Goal: Information Seeking & Learning: Learn about a topic

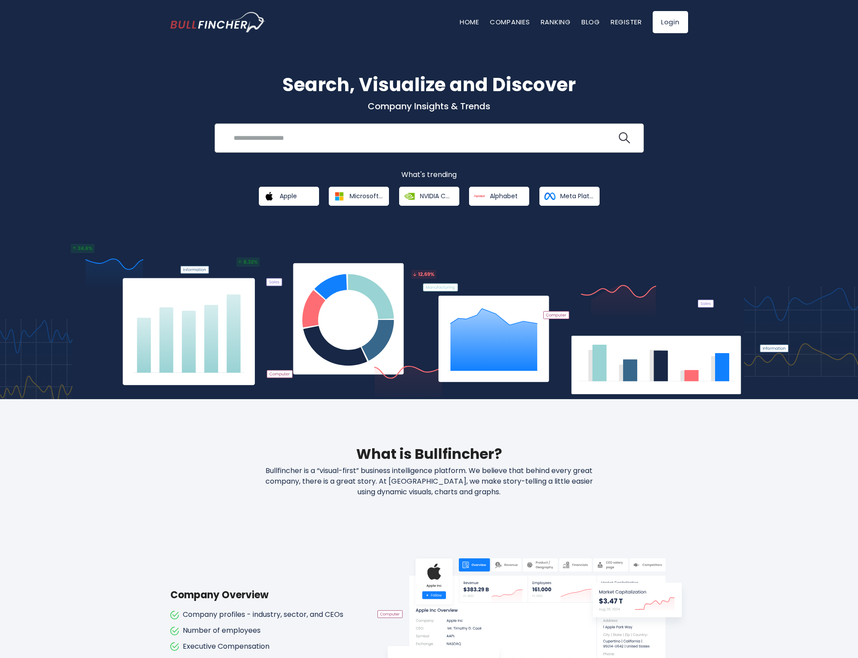
click at [312, 142] on input "search" at bounding box center [422, 138] width 389 height 16
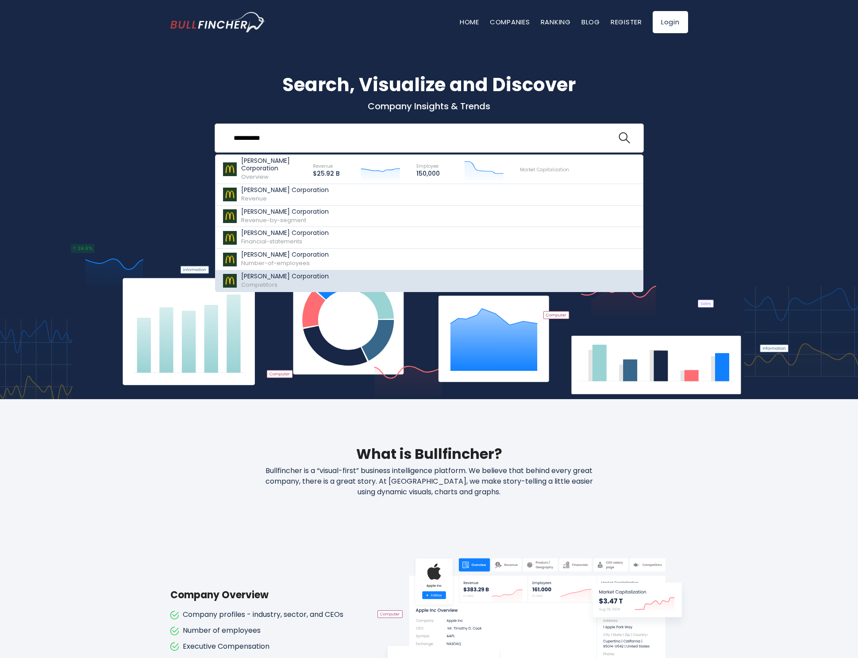
type input "**********"
click at [255, 275] on p "[PERSON_NAME] Corporation" at bounding box center [285, 277] width 88 height 8
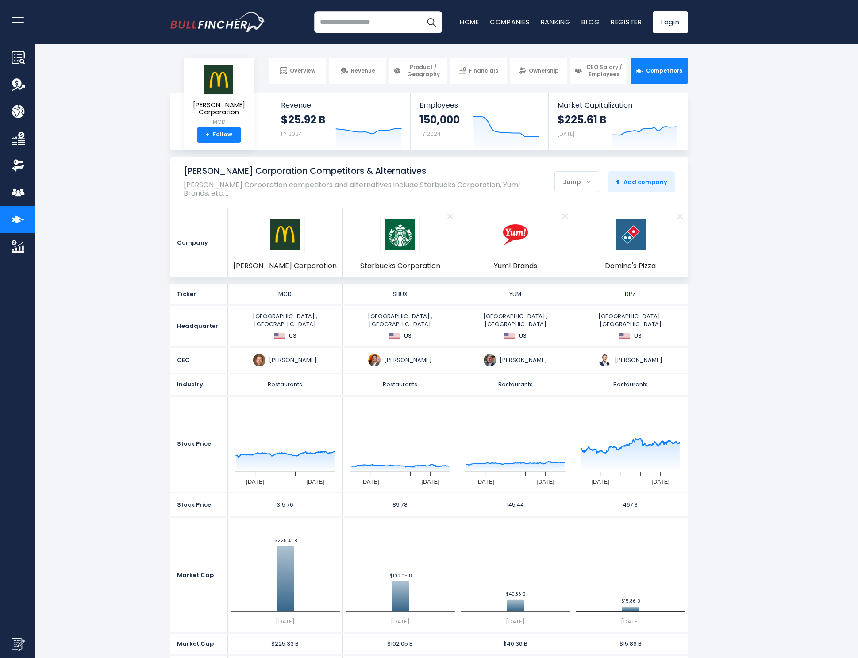
click at [594, 185] on div "Jump" at bounding box center [577, 182] width 44 height 19
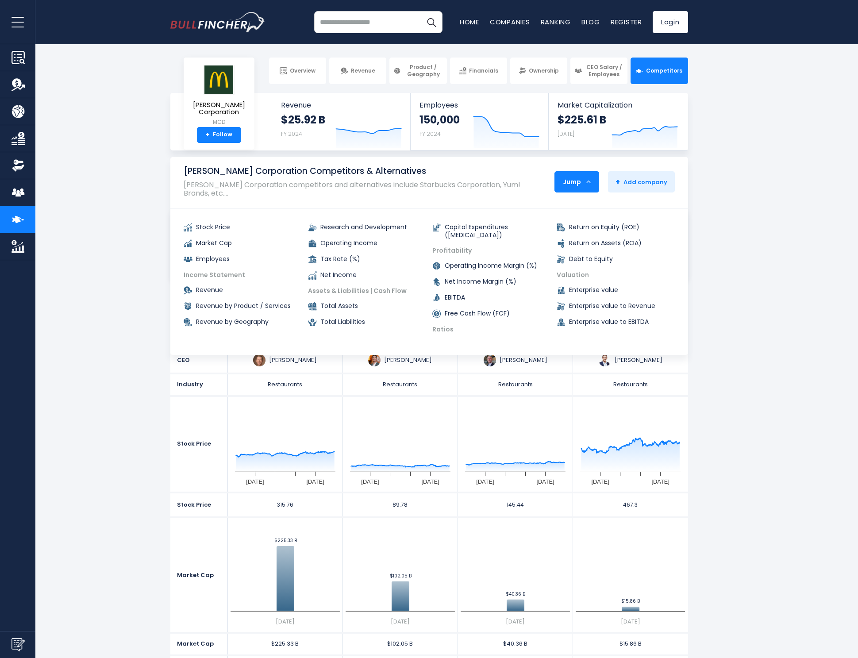
click at [758, 226] on section "McDonald's Corporation Competitors & Alternatives McDonald's Corporation compet…" at bounding box center [429, 217] width 858 height 120
click at [575, 185] on div "Jump" at bounding box center [577, 182] width 44 height 19
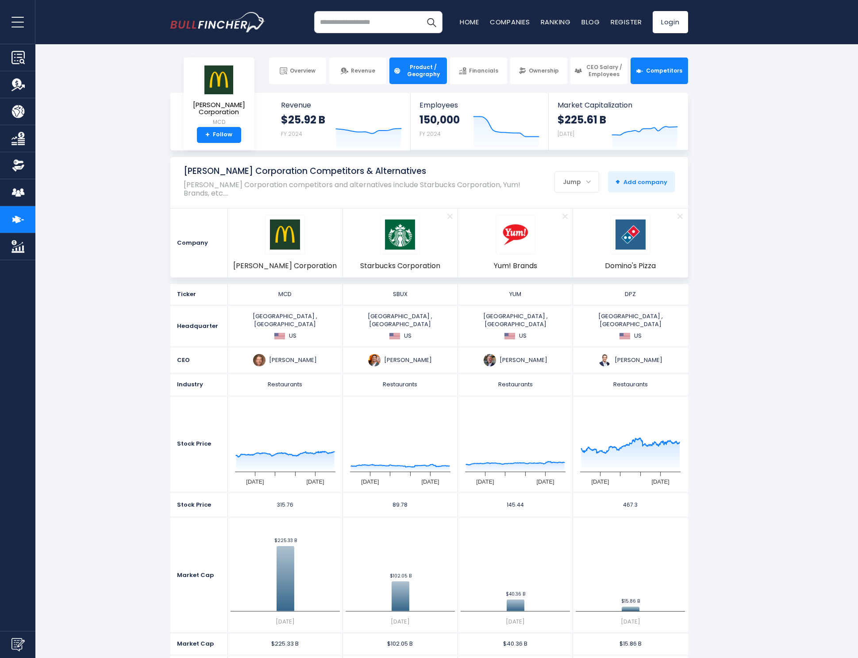
click at [436, 81] on link "Product / Geography" at bounding box center [417, 71] width 57 height 27
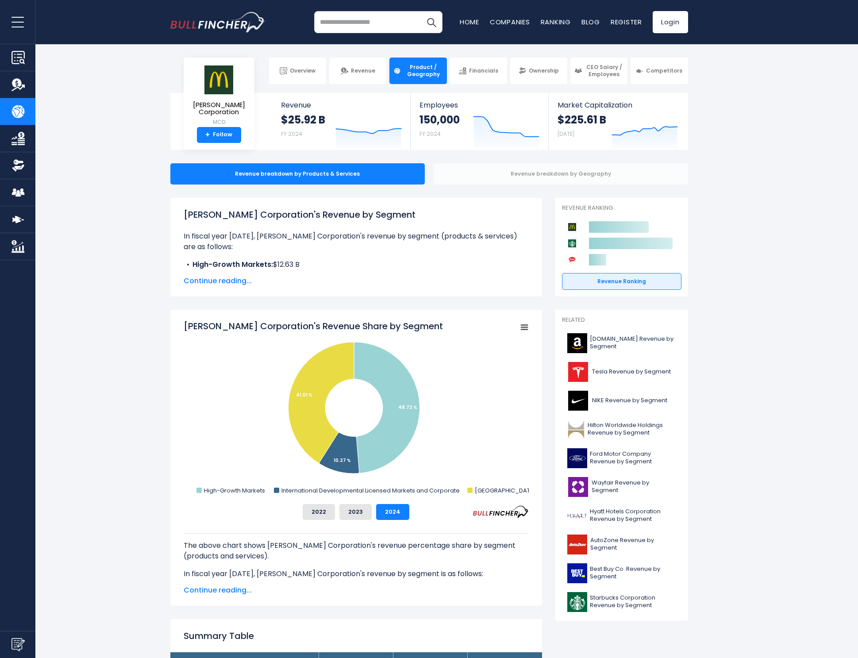
click at [524, 168] on div "Revenue breakdown by Geography" at bounding box center [561, 173] width 255 height 21
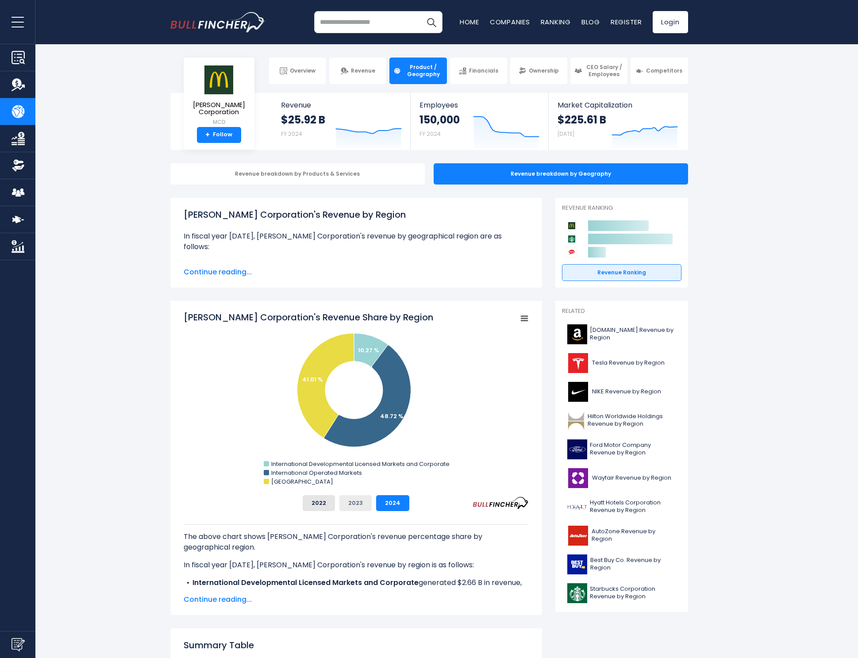
click at [361, 501] on button "2023" at bounding box center [355, 503] width 32 height 16
click at [405, 501] on button "2024" at bounding box center [392, 503] width 33 height 16
click at [351, 26] on input "search" at bounding box center [378, 22] width 128 height 22
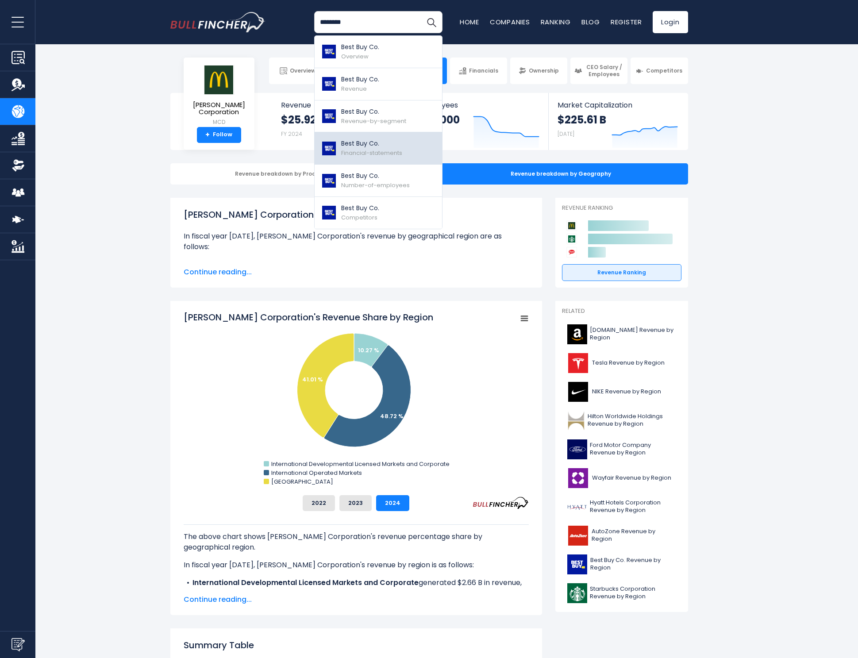
type input "********"
click at [360, 155] on span "Financial-statements" at bounding box center [371, 153] width 61 height 8
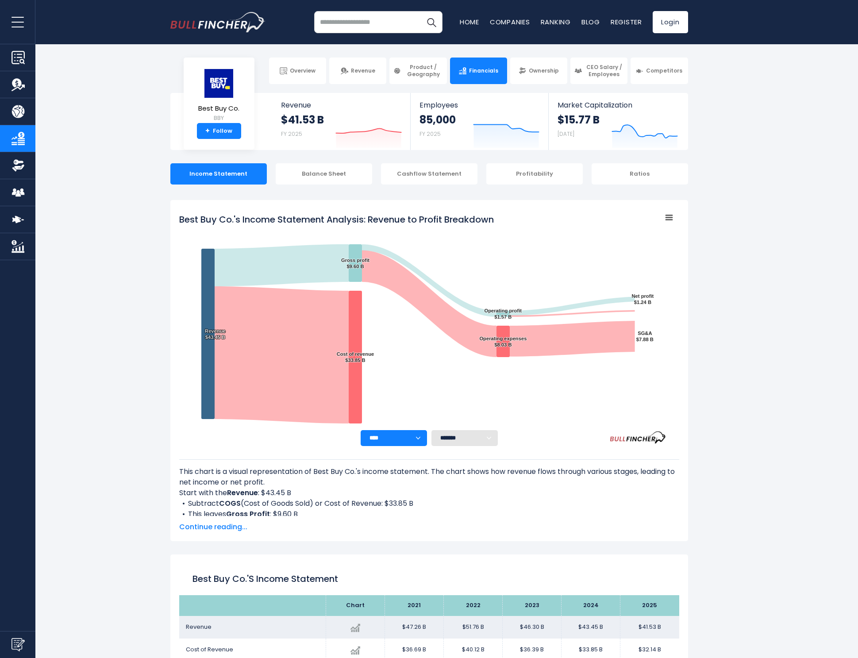
select select "****"
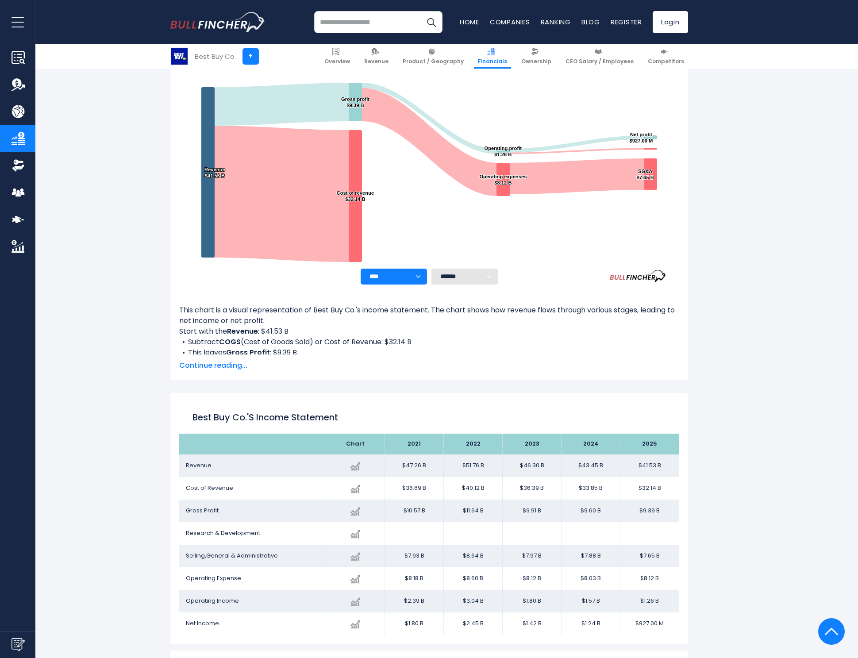
scroll to position [186, 0]
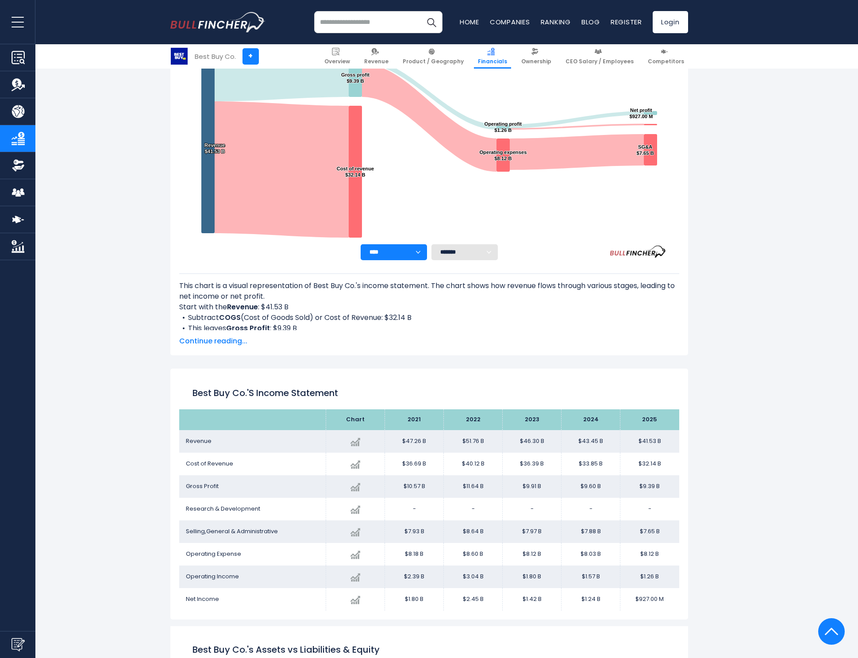
select select "**"
select select
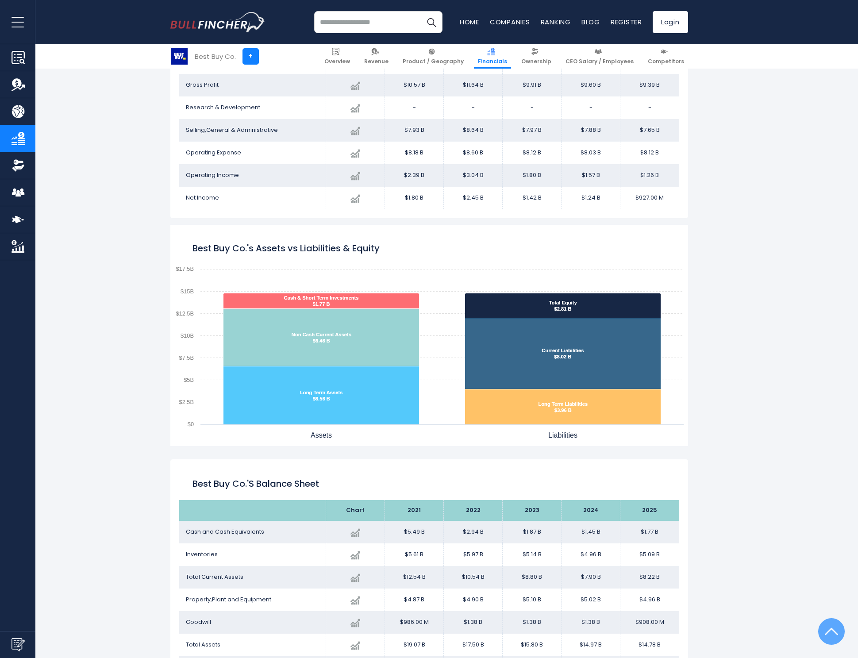
scroll to position [1269, 0]
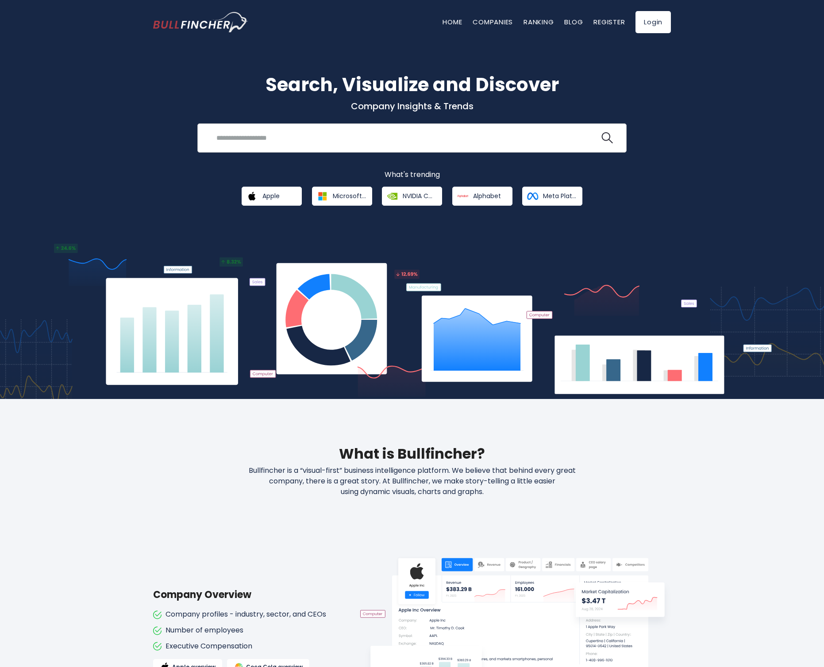
click at [252, 144] on input "search" at bounding box center [405, 138] width 389 height 16
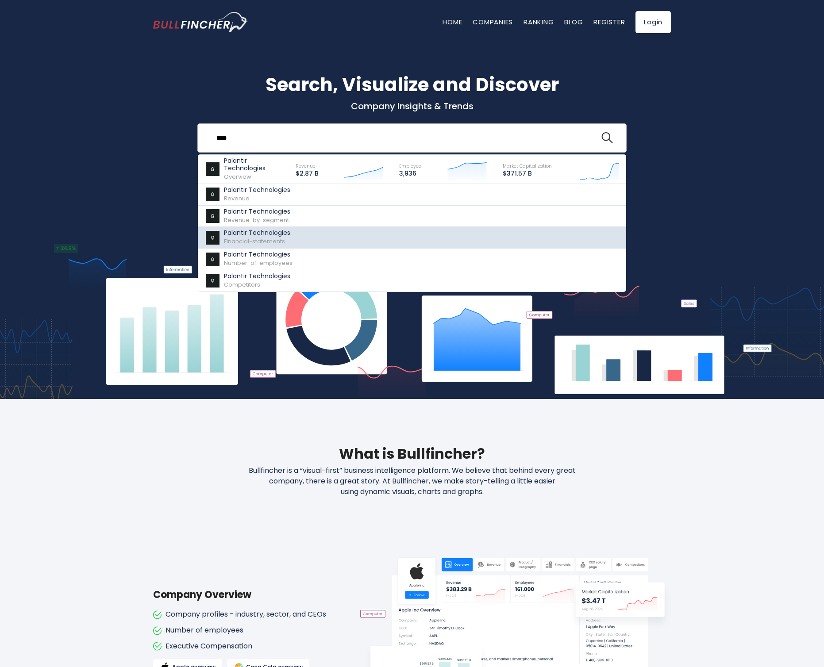
type input "****"
click at [243, 234] on p "Palantir Technologies" at bounding box center [257, 233] width 66 height 8
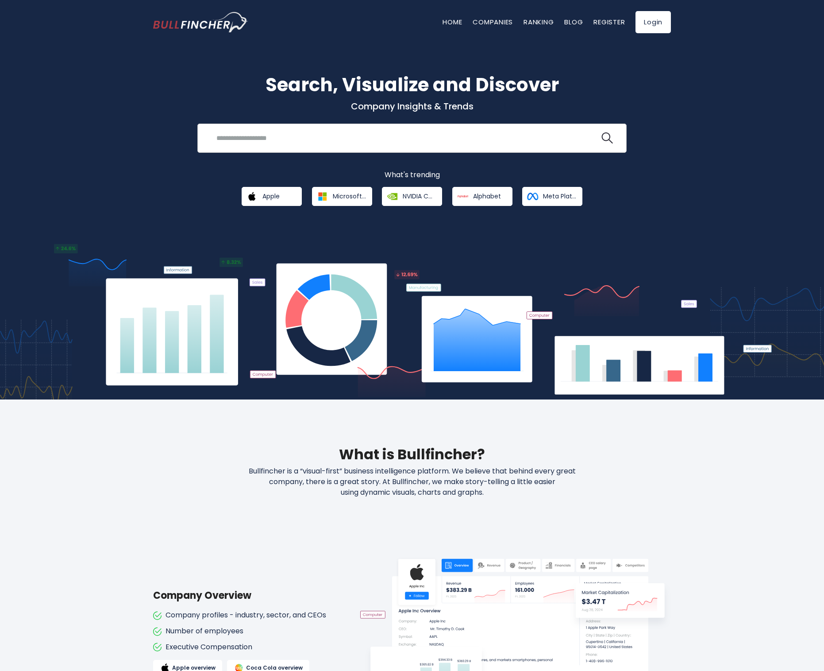
click at [279, 125] on div "Recent searches Palantir Technologies [PERSON_NAME] Corporation Trending search…" at bounding box center [411, 137] width 429 height 29
click at [254, 142] on input "search" at bounding box center [405, 138] width 389 height 16
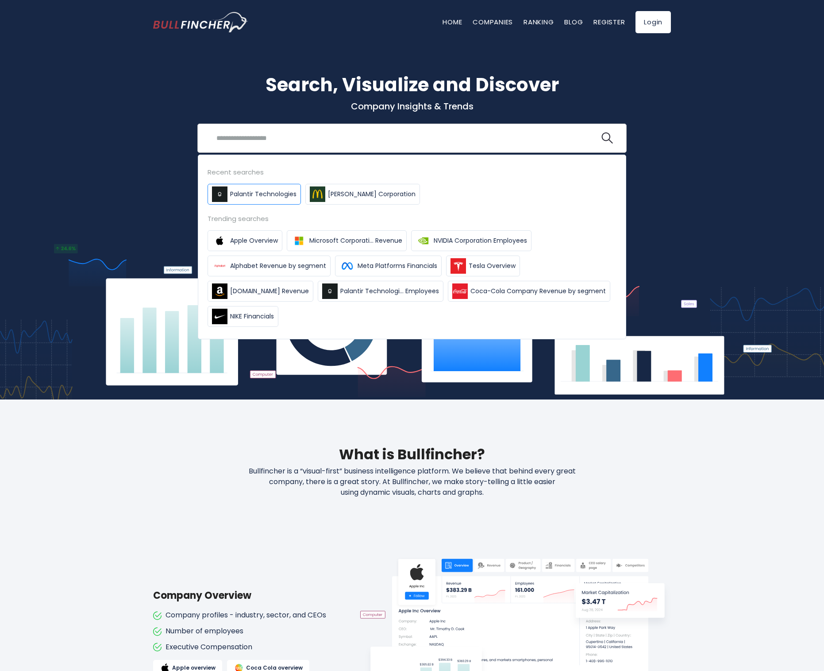
click at [237, 193] on span "Palantir Technologies" at bounding box center [263, 193] width 66 height 9
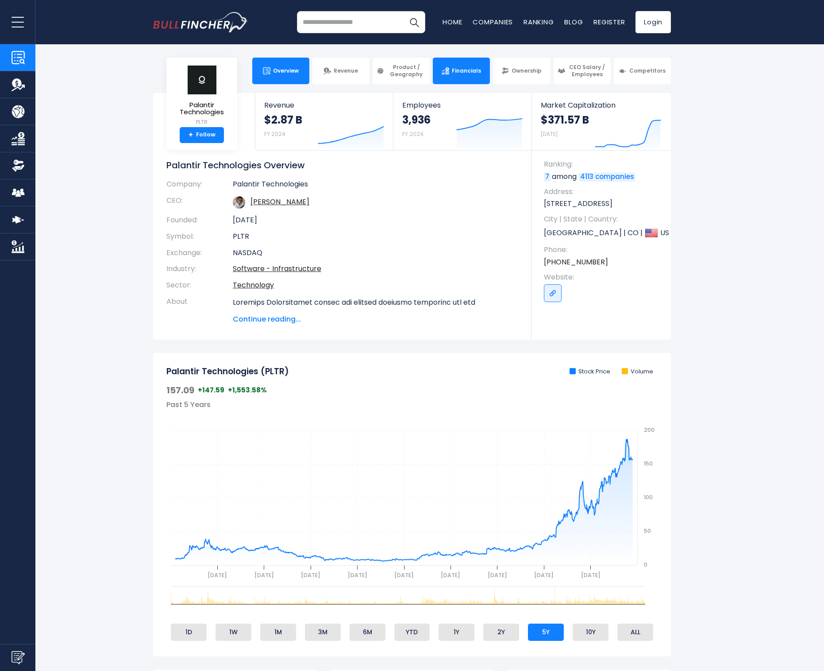
click at [462, 79] on link "Financials" at bounding box center [461, 71] width 57 height 27
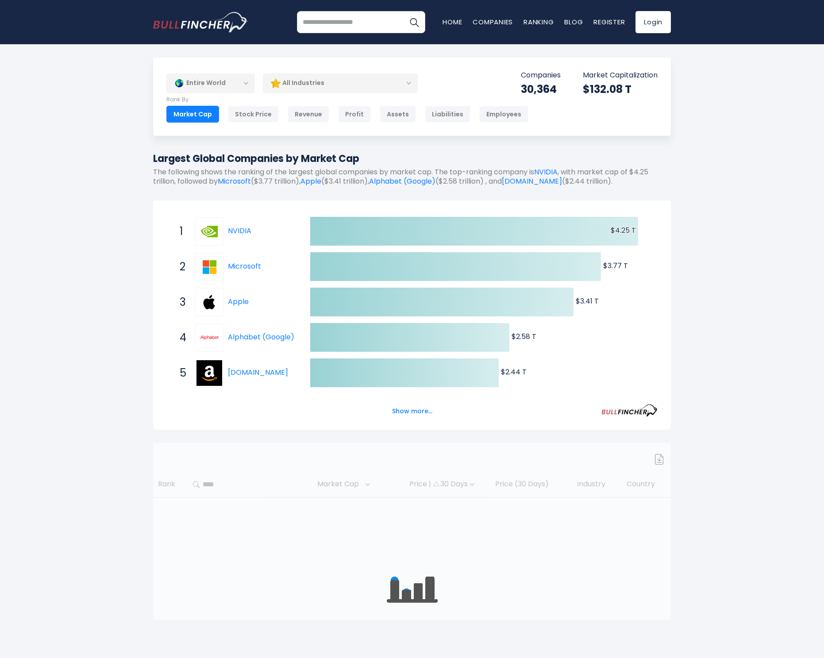
click at [69, 222] on div "Entire World Entire World 30,364 [GEOGRAPHIC_DATA]" at bounding box center [412, 361] width 824 height 607
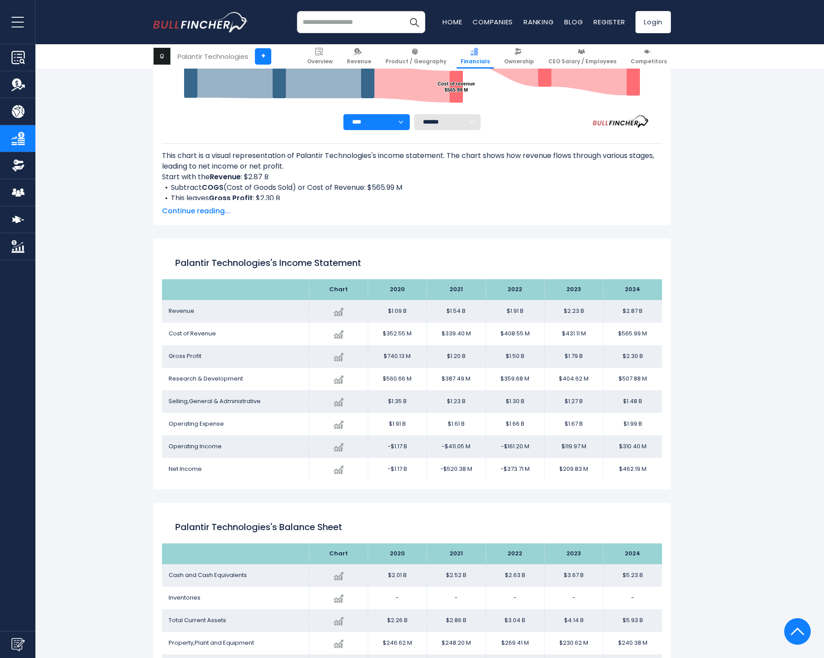
scroll to position [318, 0]
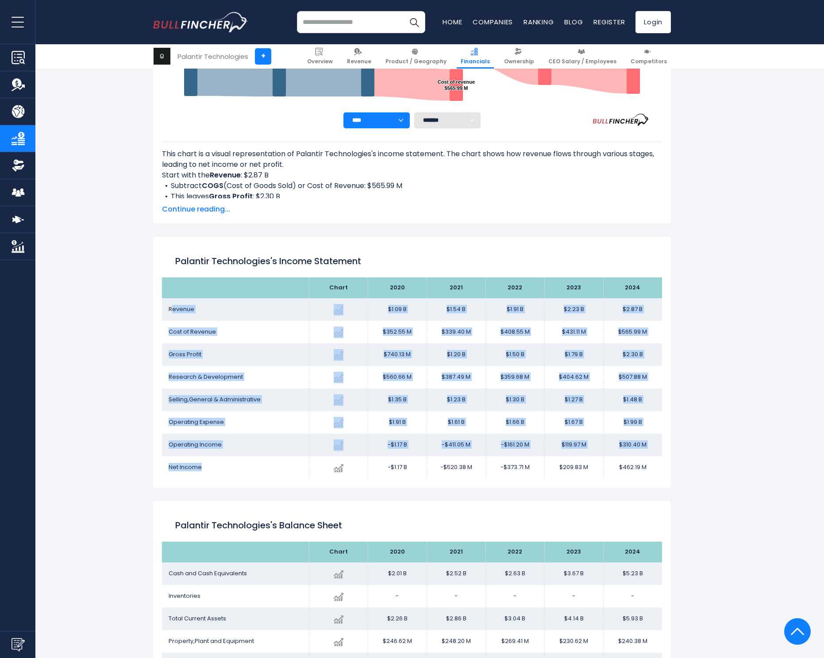
drag, startPoint x: 173, startPoint y: 310, endPoint x: 203, endPoint y: 469, distance: 161.3
click at [208, 471] on tbody "Revenue Created with Highcharts 12.1.2 $2.87 B + 28.79% 2024 $1.09B ​ $1.09B $1…" at bounding box center [412, 388] width 500 height 181
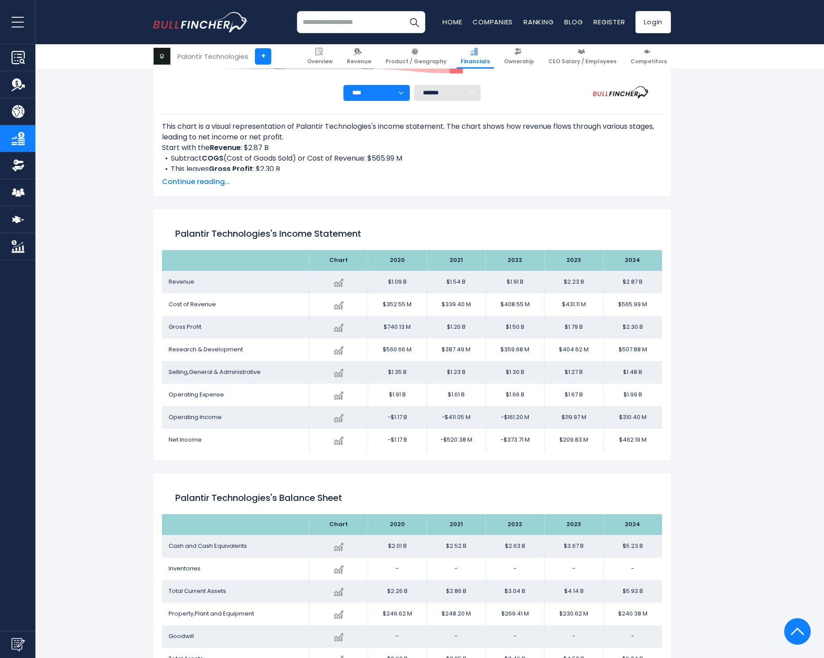
scroll to position [568, 0]
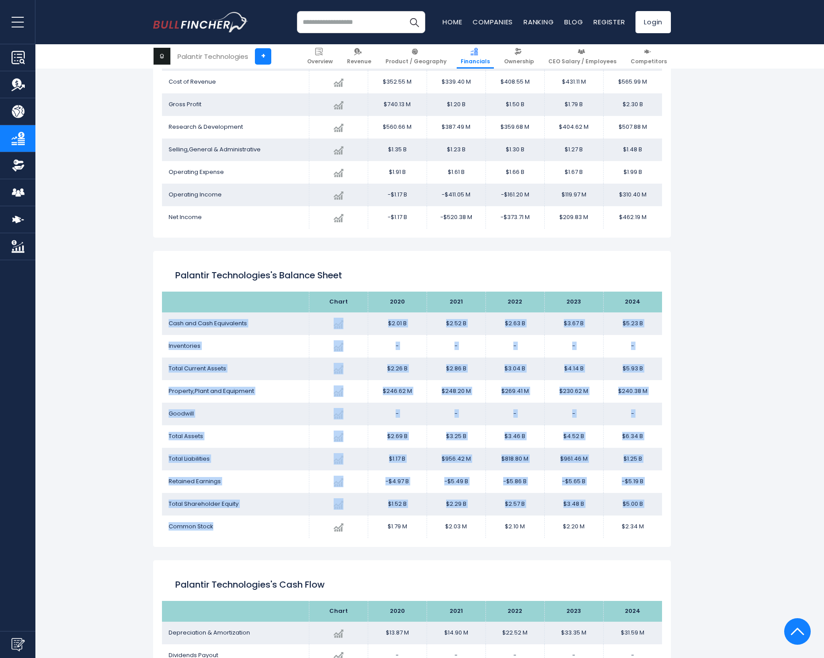
drag, startPoint x: 171, startPoint y: 322, endPoint x: 224, endPoint y: 534, distance: 218.7
click at [224, 534] on tbody "Cash and Cash Equivalents Created with Highcharts 12.1.2 $5.23 B + 42.34% 2024 …" at bounding box center [412, 425] width 500 height 226
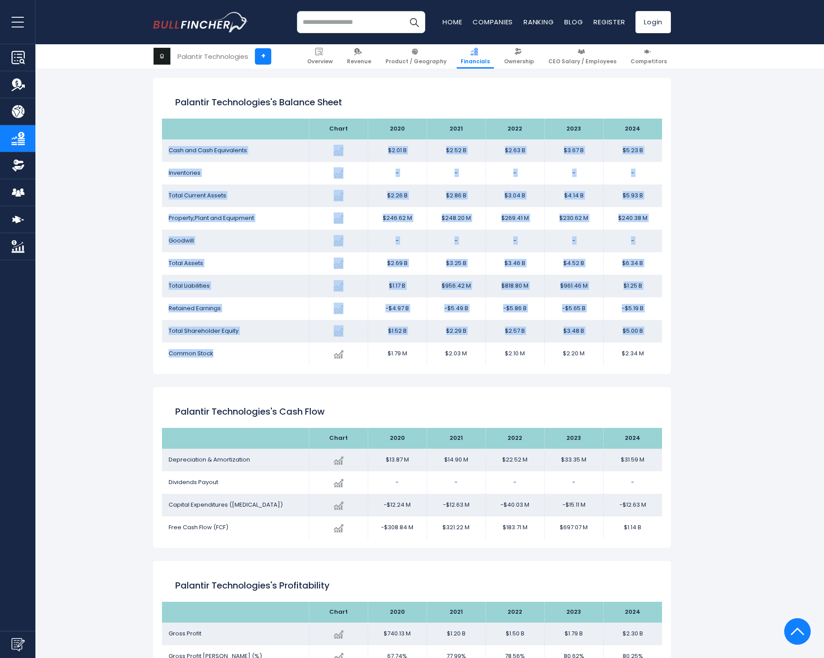
scroll to position [924, 0]
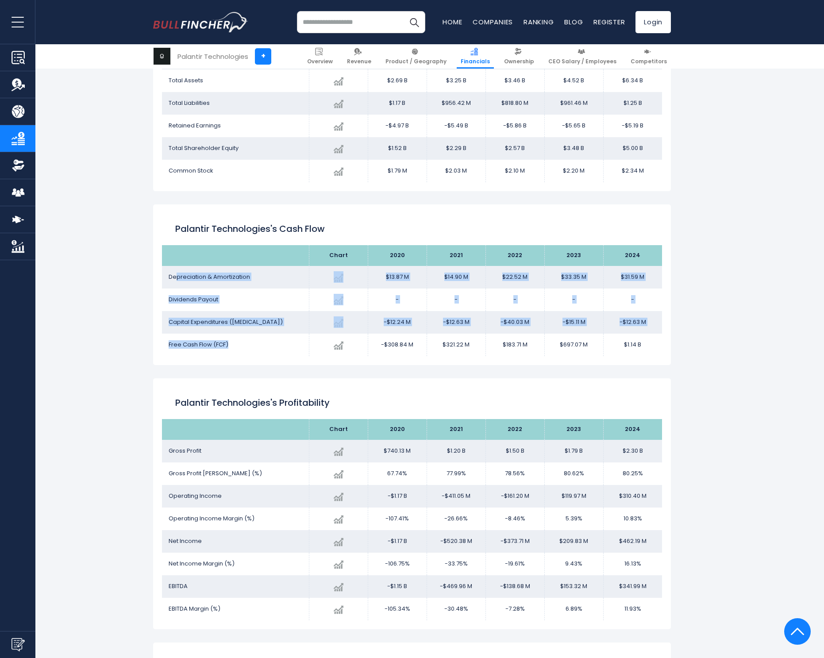
drag, startPoint x: 175, startPoint y: 277, endPoint x: 228, endPoint y: 350, distance: 89.8
click at [228, 350] on tbody "Depreciation & Amortization Created with Highcharts 12.1.2 $31.59 M -5.30% 2024…" at bounding box center [412, 311] width 500 height 90
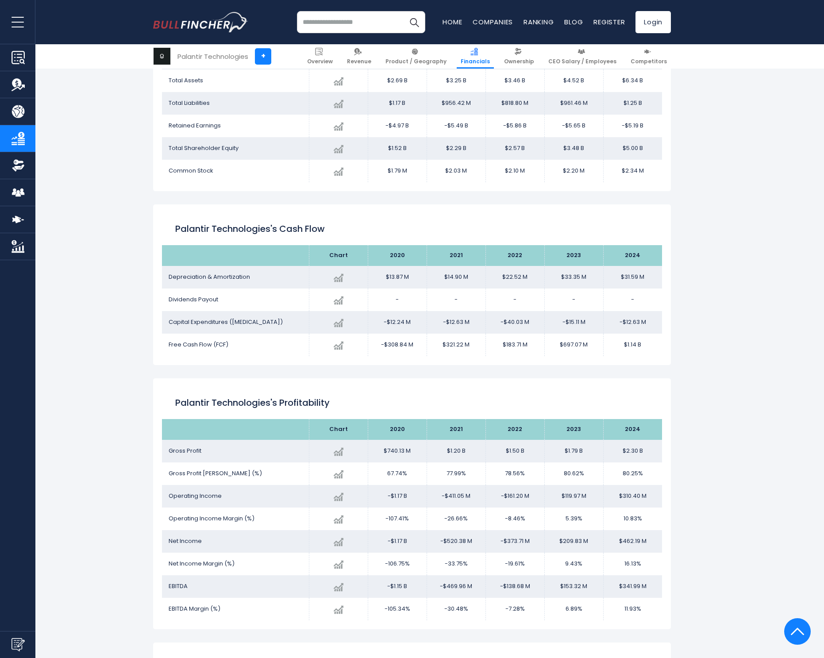
click at [114, 339] on div "Palantir Technologies + Palantir Technologies + Overview Revenue Product / Geog…" at bounding box center [412, 319] width 824 height 2300
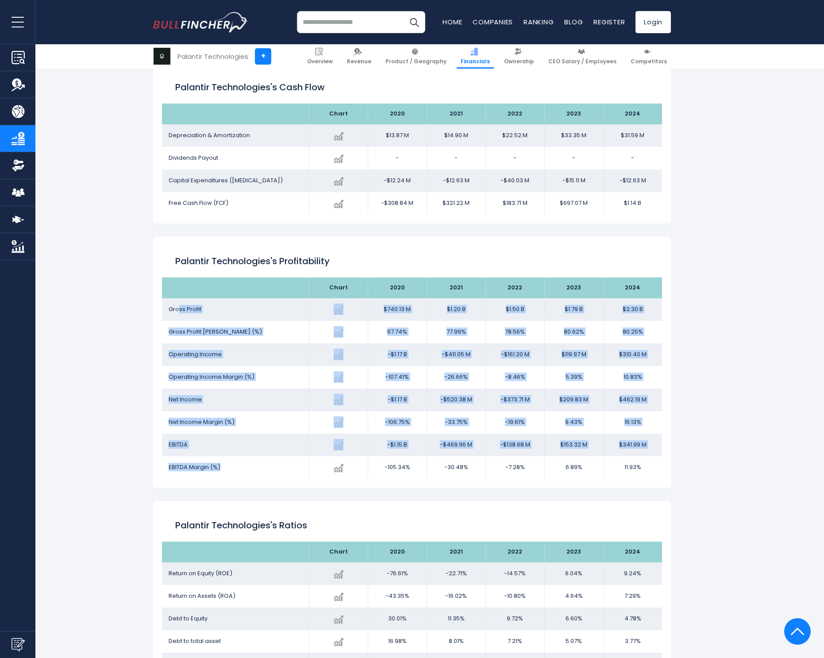
drag, startPoint x: 180, startPoint y: 307, endPoint x: 243, endPoint y: 465, distance: 170.0
click at [246, 468] on tbody "Gross Profit Created with Highcharts 12.1.2 $2.30 B + 28.18% 2024 $740.13M ​ $7…" at bounding box center [412, 388] width 500 height 181
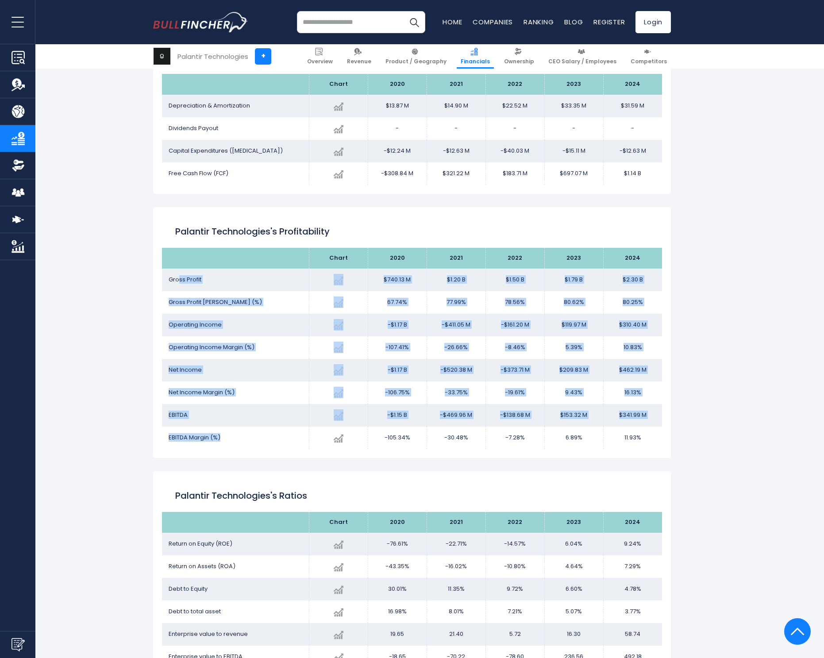
scroll to position [1380, 0]
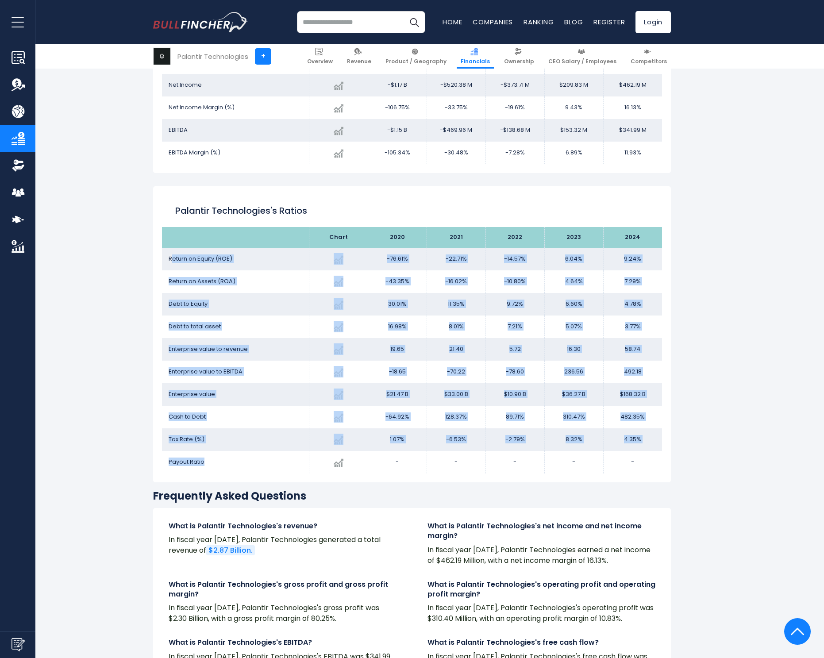
drag, startPoint x: 172, startPoint y: 255, endPoint x: 212, endPoint y: 444, distance: 192.8
click at [237, 459] on tbody "Return on Equity ([PERSON_NAME]) Created with Highcharts 12.1.2 9.24% + 52.98% …" at bounding box center [412, 361] width 500 height 226
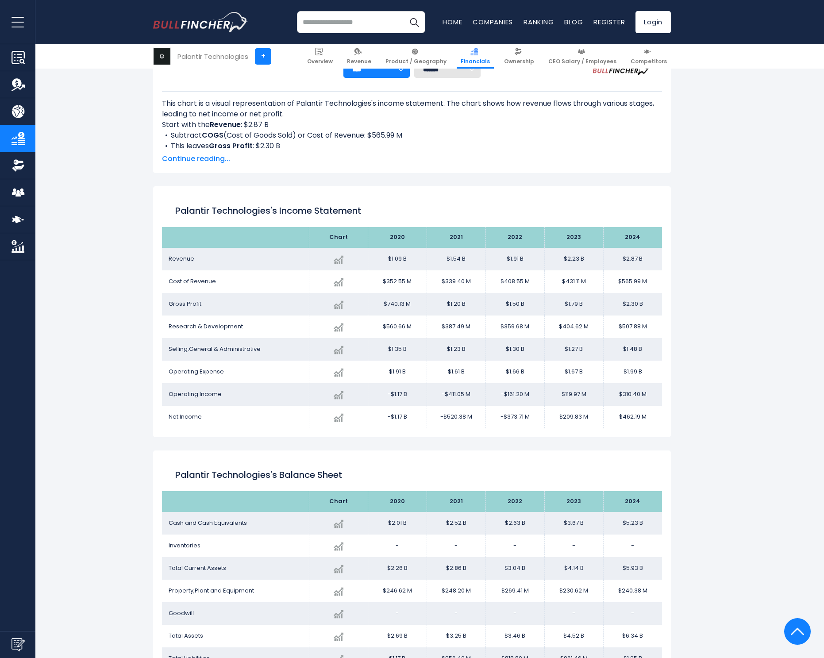
scroll to position [121, 0]
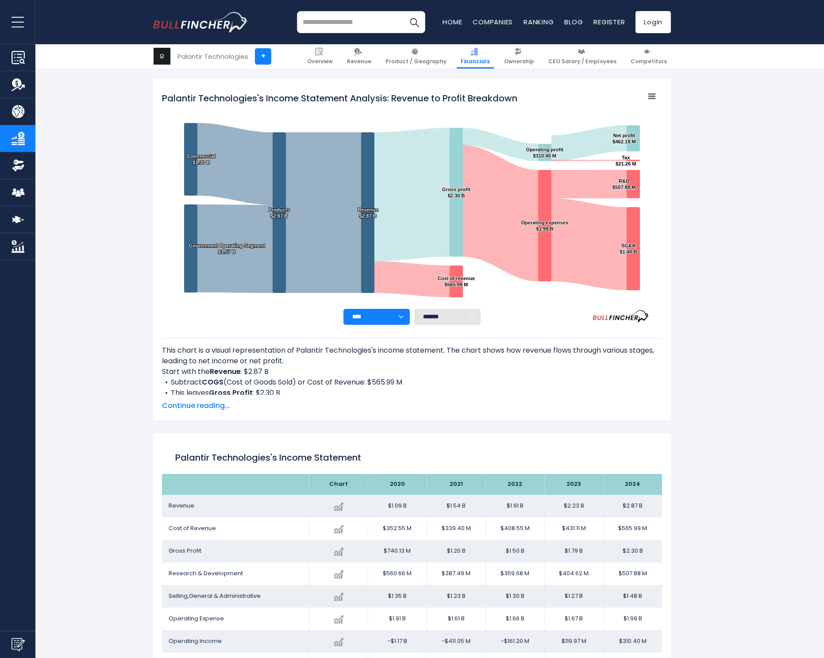
click at [208, 408] on span "Continue reading..." at bounding box center [412, 406] width 500 height 11
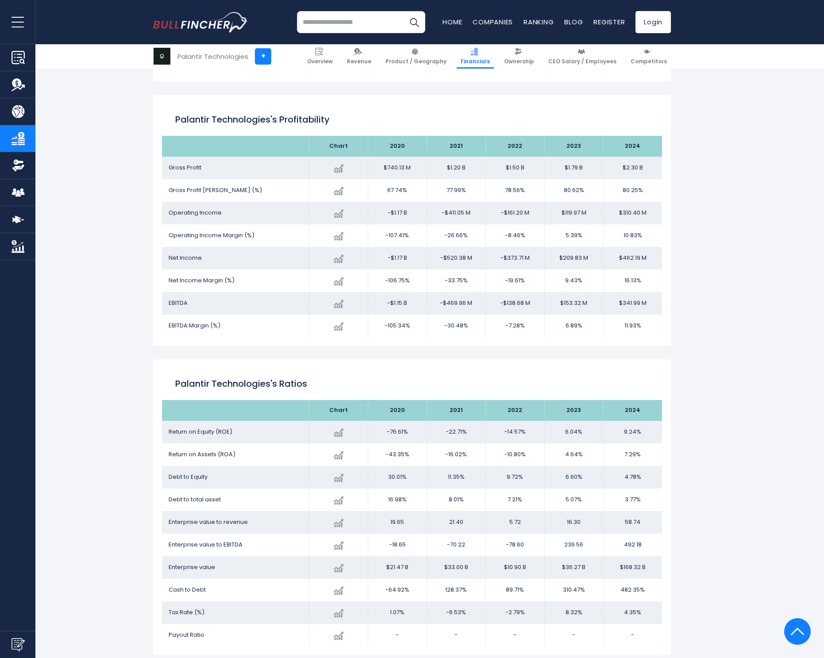
scroll to position [1444, 0]
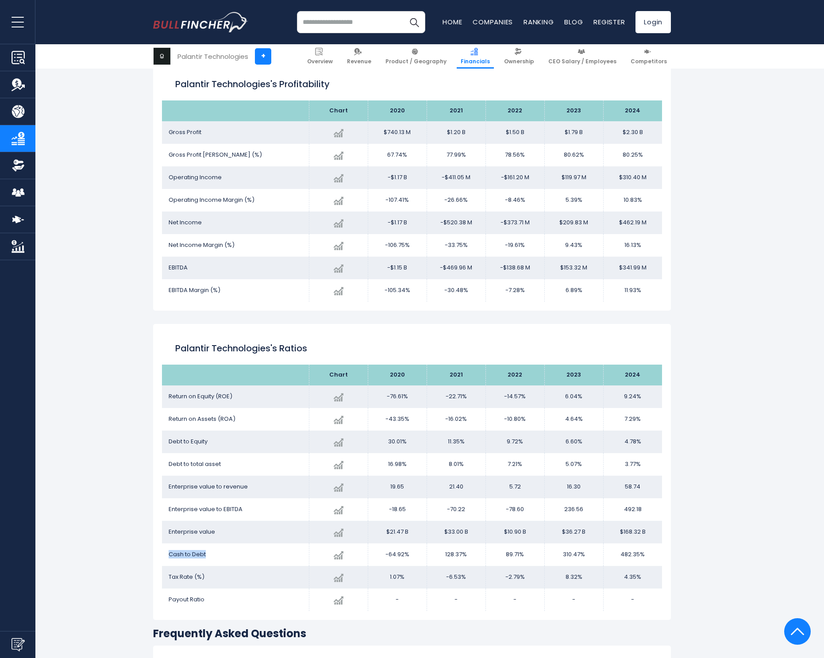
drag, startPoint x: 170, startPoint y: 554, endPoint x: 212, endPoint y: 555, distance: 41.2
click at [212, 555] on td "Cash to Debt" at bounding box center [235, 555] width 147 height 23
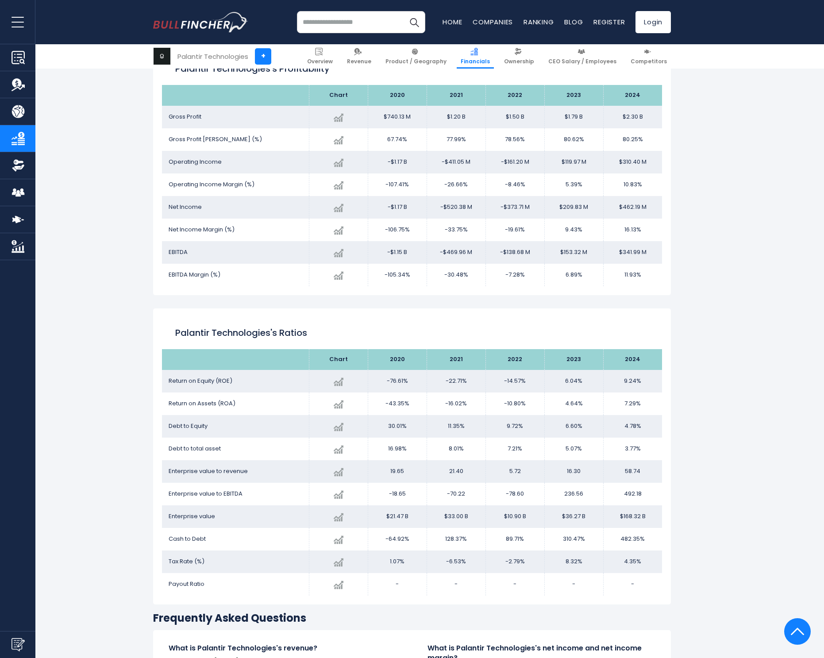
click at [200, 535] on span "Cash to Debt" at bounding box center [187, 539] width 37 height 8
click at [181, 539] on span "Cash to Debt" at bounding box center [187, 539] width 37 height 8
click at [181, 538] on span "Cash to Debt" at bounding box center [187, 539] width 37 height 8
click at [171, 537] on span "Cash to Debt" at bounding box center [187, 539] width 37 height 8
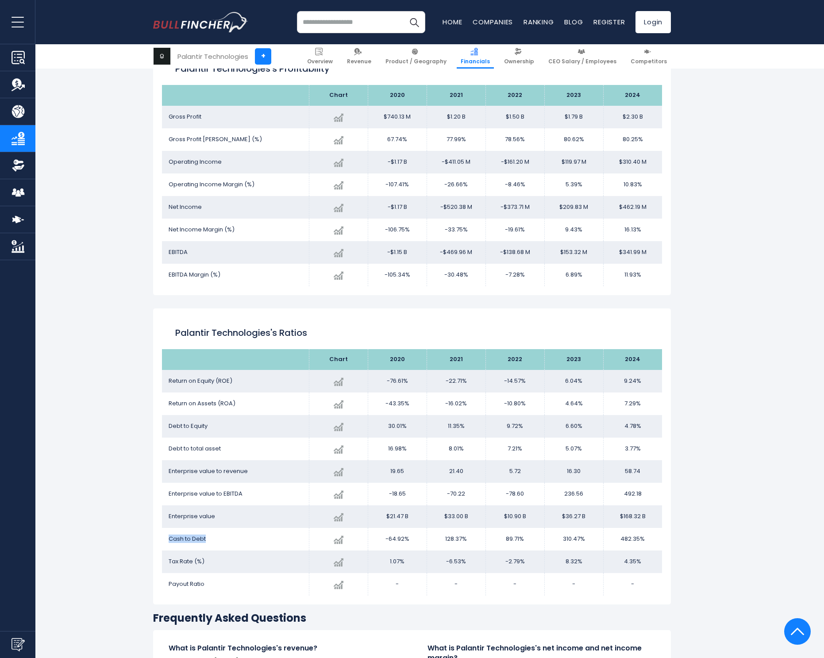
drag, startPoint x: 197, startPoint y: 539, endPoint x: 216, endPoint y: 537, distance: 19.5
click at [216, 537] on td "Cash to Debt" at bounding box center [235, 539] width 147 height 23
drag, startPoint x: 173, startPoint y: 580, endPoint x: 208, endPoint y: 579, distance: 34.5
click at [208, 579] on td "Payout Ratio" at bounding box center [235, 584] width 147 height 23
click at [169, 583] on span "Payout Ratio" at bounding box center [187, 584] width 36 height 8
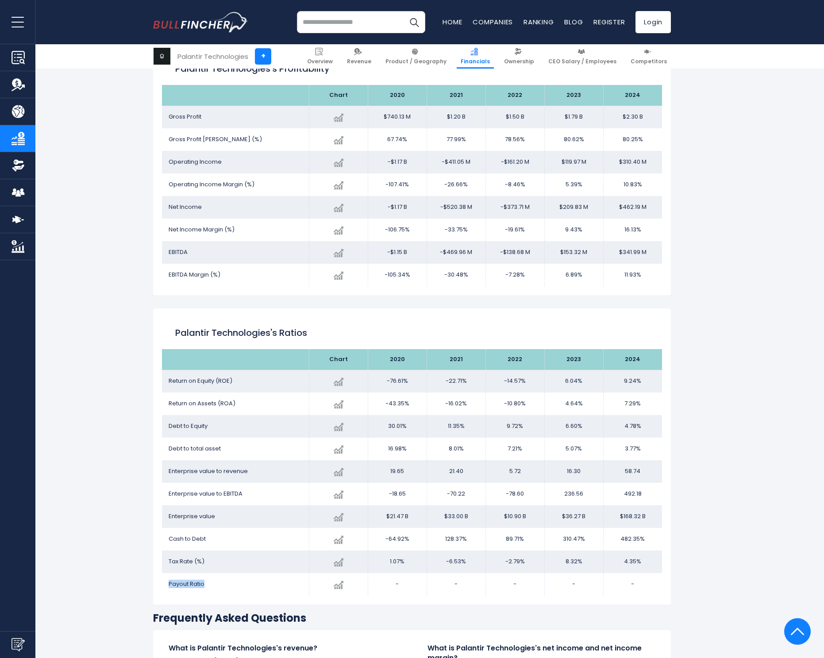
drag, startPoint x: 169, startPoint y: 582, endPoint x: 221, endPoint y: 581, distance: 52.7
click at [221, 581] on td "Payout Ratio" at bounding box center [235, 584] width 147 height 23
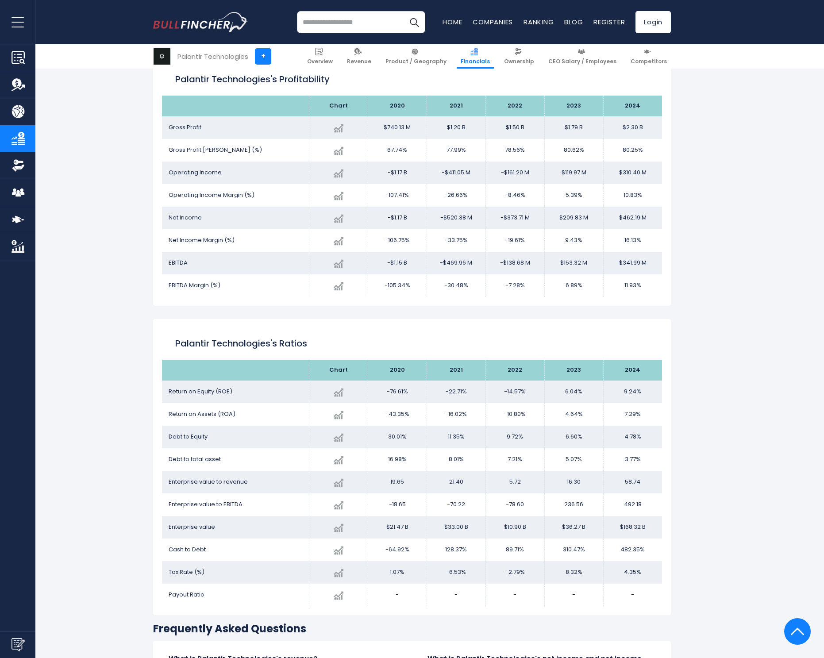
scroll to position [1431, 0]
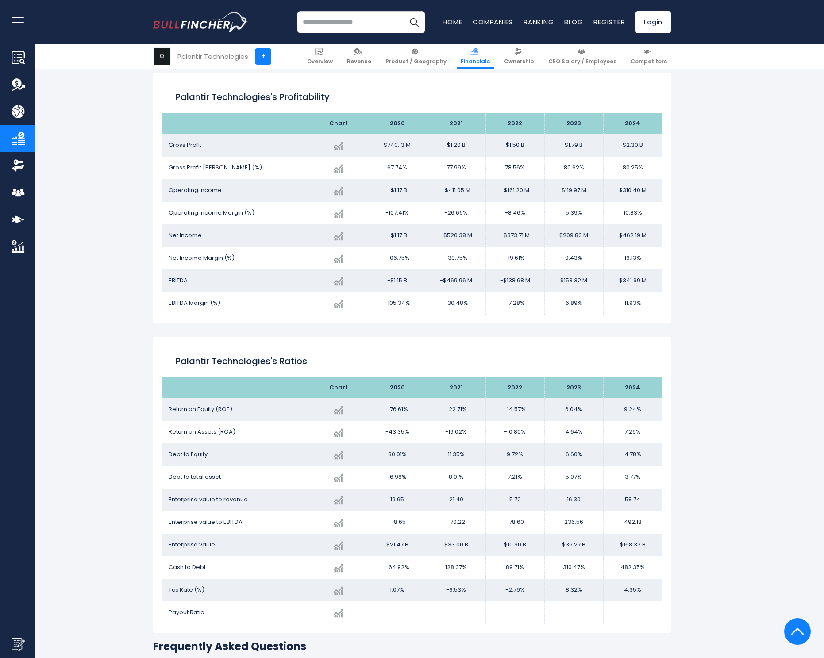
drag, startPoint x: 509, startPoint y: 141, endPoint x: 525, endPoint y: 308, distance: 167.7
click at [525, 308] on tbody "Gross Profit Created with Highcharts 12.1.2 $2.30 B + 28.18% 2024 $740.13M ​ $7…" at bounding box center [412, 224] width 500 height 181
click at [527, 307] on td "-7.28%" at bounding box center [515, 303] width 59 height 23
drag, startPoint x: 506, startPoint y: 145, endPoint x: 534, endPoint y: 307, distance: 164.3
click at [534, 307] on tbody "Gross Profit Created with Highcharts 12.1.2 $2.30 B + 28.18% 2024 $740.13M ​ $7…" at bounding box center [412, 224] width 500 height 181
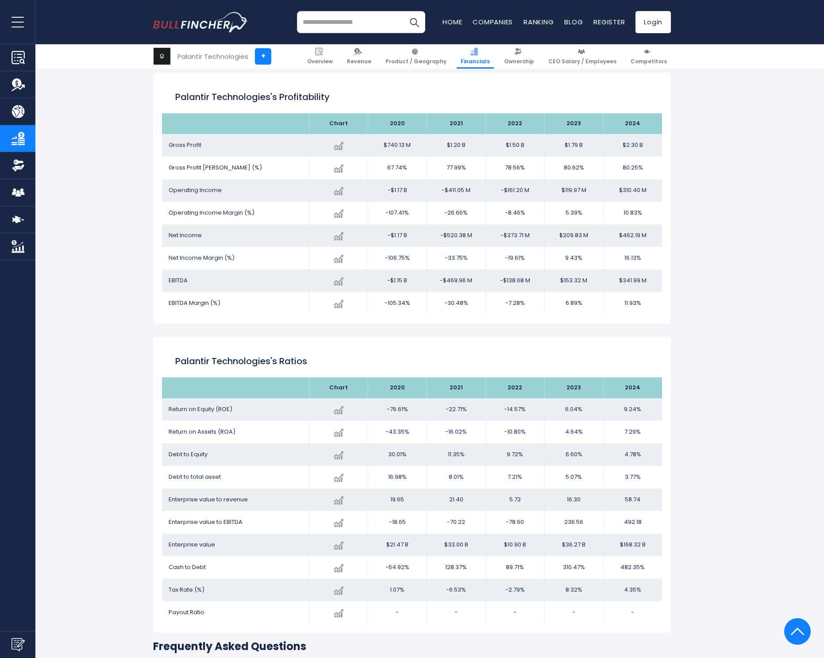
click at [533, 305] on td "-7.28%" at bounding box center [515, 303] width 59 height 23
drag, startPoint x: 447, startPoint y: 144, endPoint x: 477, endPoint y: 299, distance: 157.6
click at [477, 299] on tbody "Gross Profit Created with Highcharts 12.1.2 $2.30 B + 28.18% 2024 $740.13M ​ $7…" at bounding box center [412, 224] width 500 height 181
click at [477, 299] on td "-30.48%" at bounding box center [456, 303] width 59 height 23
drag, startPoint x: 385, startPoint y: 144, endPoint x: 422, endPoint y: 312, distance: 171.4
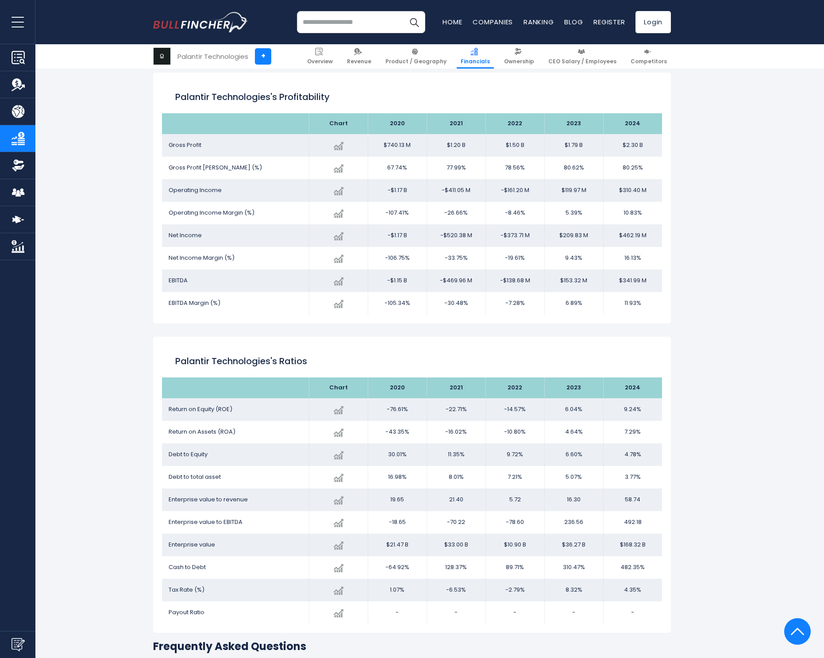
click at [422, 312] on tbody "Gross Profit Created with Highcharts 12.1.2 $2.30 B + 28.18% 2024 $740.13M ​ $7…" at bounding box center [412, 224] width 500 height 181
click at [422, 310] on td "-105.34%" at bounding box center [397, 303] width 59 height 23
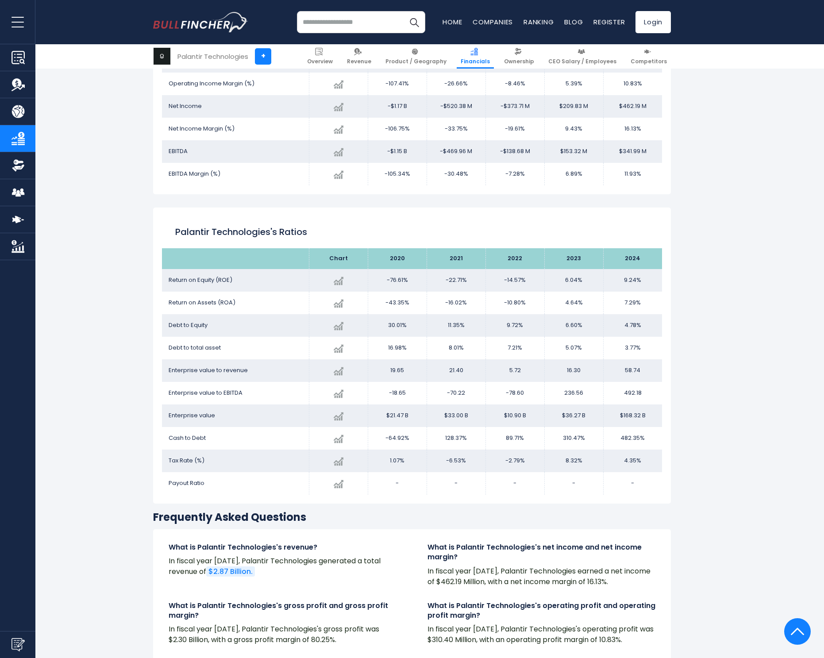
scroll to position [1652, 0]
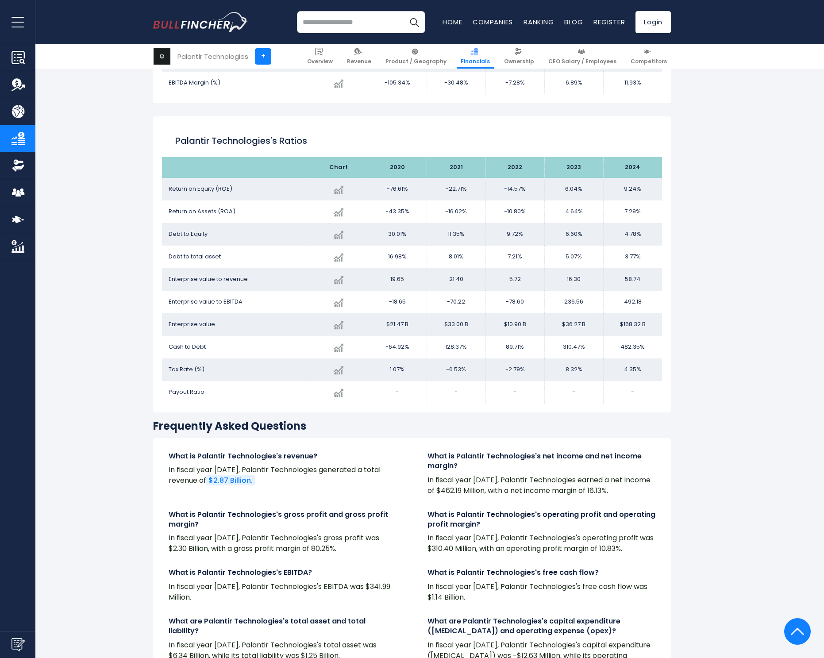
drag, startPoint x: 389, startPoint y: 324, endPoint x: 693, endPoint y: 330, distance: 303.3
drag, startPoint x: 169, startPoint y: 187, endPoint x: 239, endPoint y: 188, distance: 69.9
click at [239, 188] on td "Return on Equity (ROE)" at bounding box center [235, 189] width 147 height 23
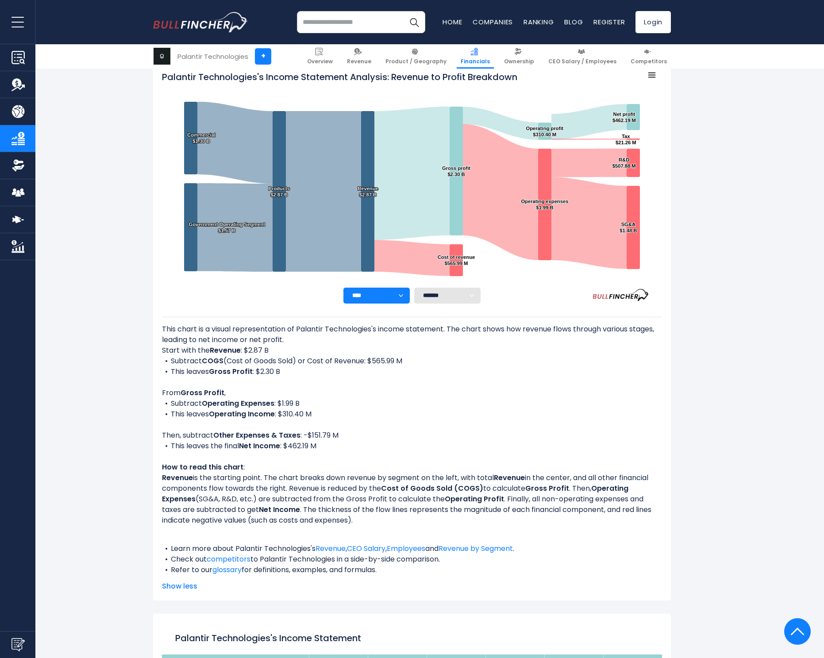
scroll to position [0, 0]
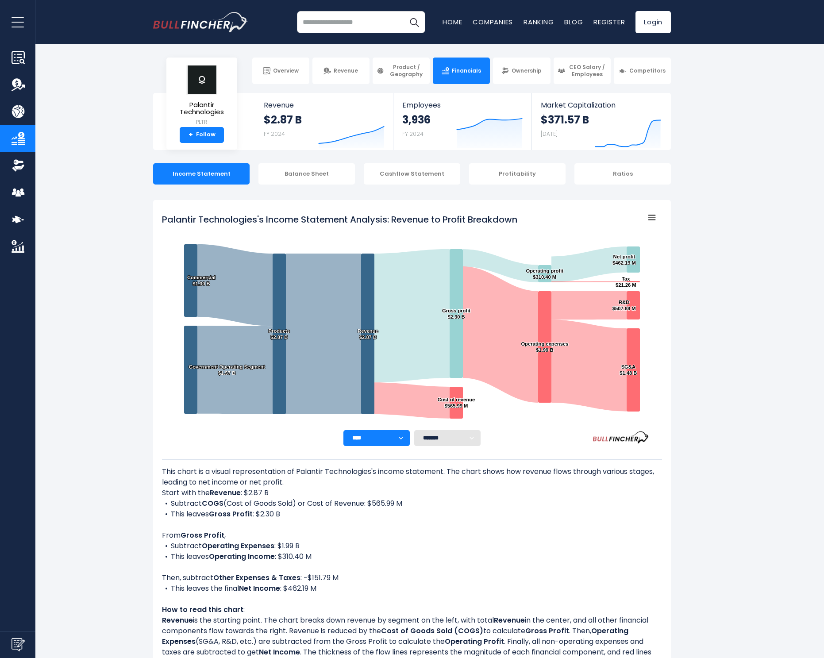
click at [485, 23] on link "Companies" at bounding box center [493, 21] width 40 height 9
